Goal: Task Accomplishment & Management: Use online tool/utility

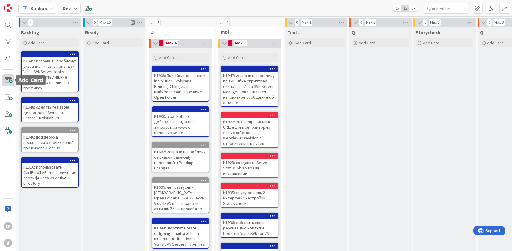
click at [7, 79] on span at bounding box center [8, 80] width 12 height 12
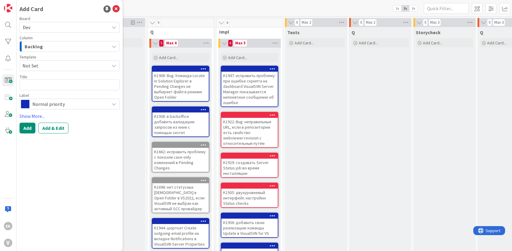
type textarea "x"
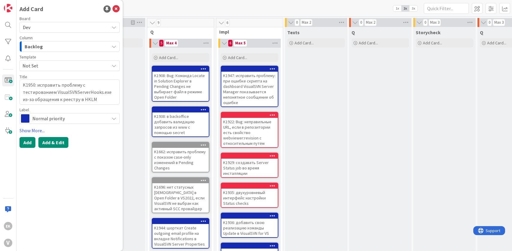
type textarea "K1950: исправить проблему с тестированием VisualSVNServerHooks.exe из-за обраще…"
click at [60, 143] on button "Add & Edit" at bounding box center [53, 142] width 30 height 11
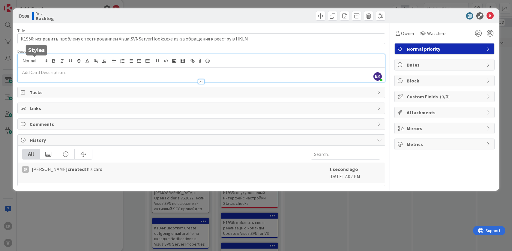
click at [49, 61] on div "EK Evgeny Kotkov just joined" at bounding box center [201, 68] width 367 height 28
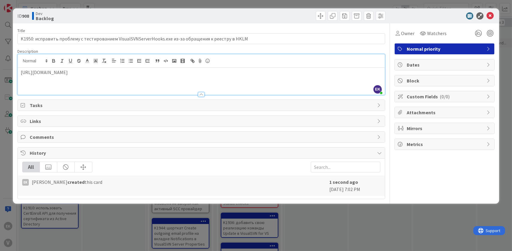
click at [107, 234] on div "ID 908 Dev Backlog Title 99 / 128 K1950: исправить проблему с тестированием Vis…" at bounding box center [256, 125] width 512 height 251
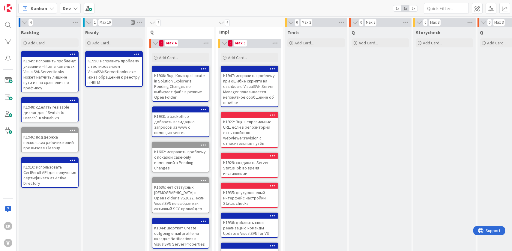
click at [135, 53] on icon at bounding box center [137, 54] width 6 height 4
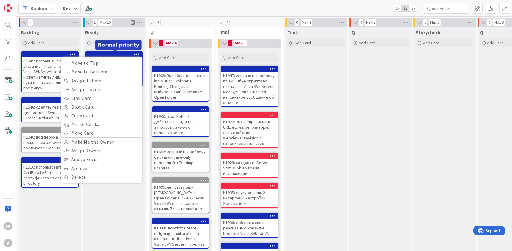
click at [120, 52] on div at bounding box center [115, 54] width 54 height 4
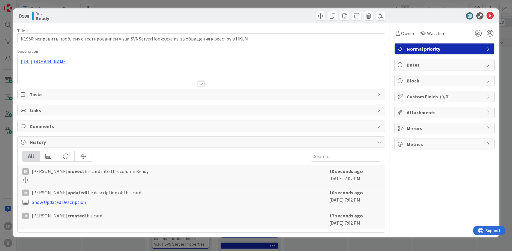
click at [421, 48] on span "Normal priority" at bounding box center [445, 48] width 77 height 7
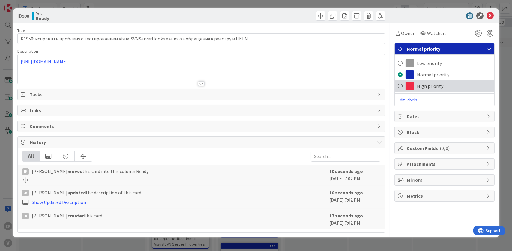
click at [428, 84] on span "High priority" at bounding box center [430, 85] width 26 height 7
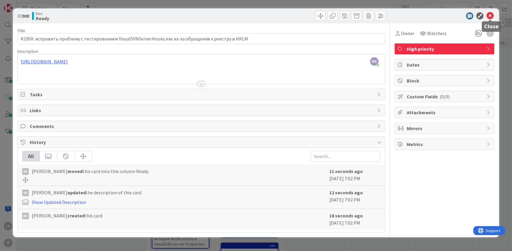
click at [492, 13] on icon at bounding box center [489, 15] width 7 height 7
